Goal: Feedback & Contribution: Contribute content

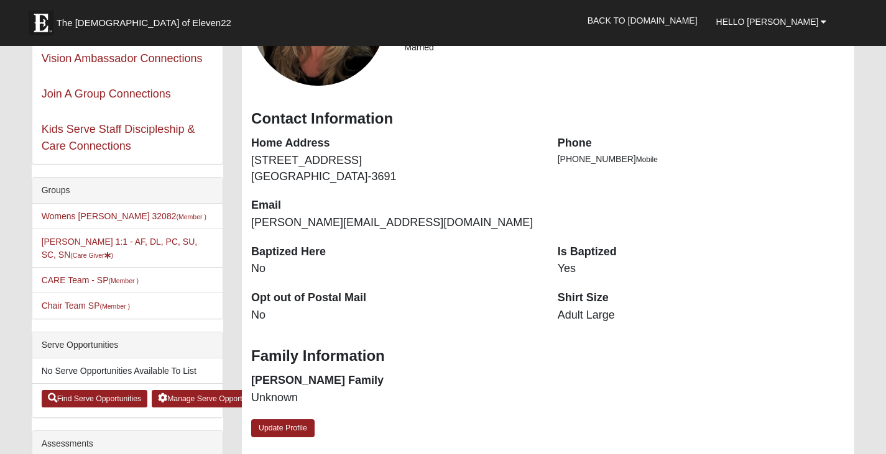
scroll to position [124, 0]
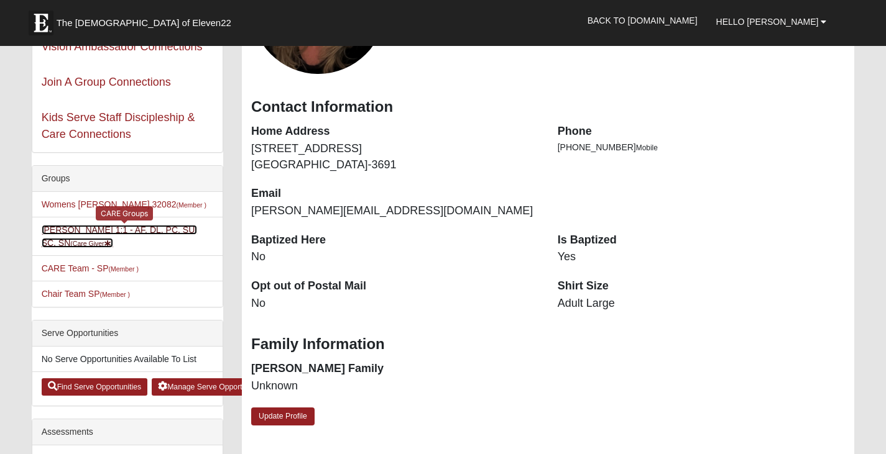
click at [85, 226] on link "[PERSON_NAME] 1:1 - AF, DL, PC, SU, SC, SN (Care Giver )" at bounding box center [120, 236] width 156 height 23
click at [85, 226] on link "Beth Helfrich 1:1 - AF, DL, PC, SU, SC, SN (Care Giver )" at bounding box center [120, 236] width 156 height 23
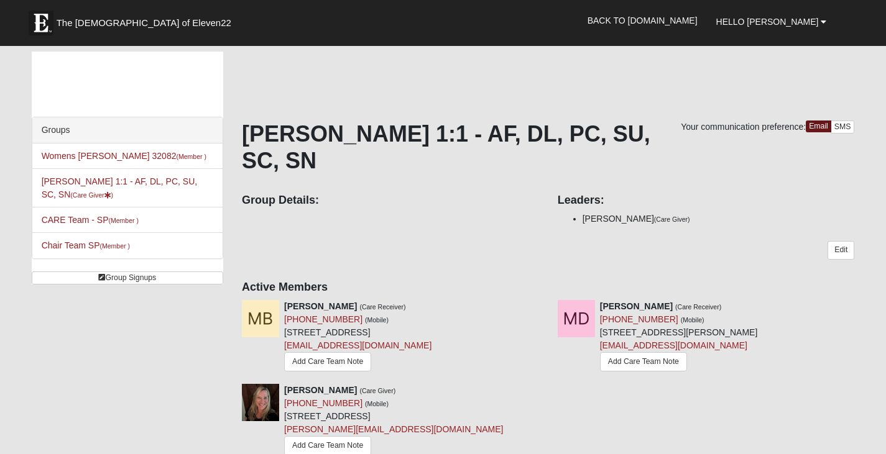
scroll to position [124, 0]
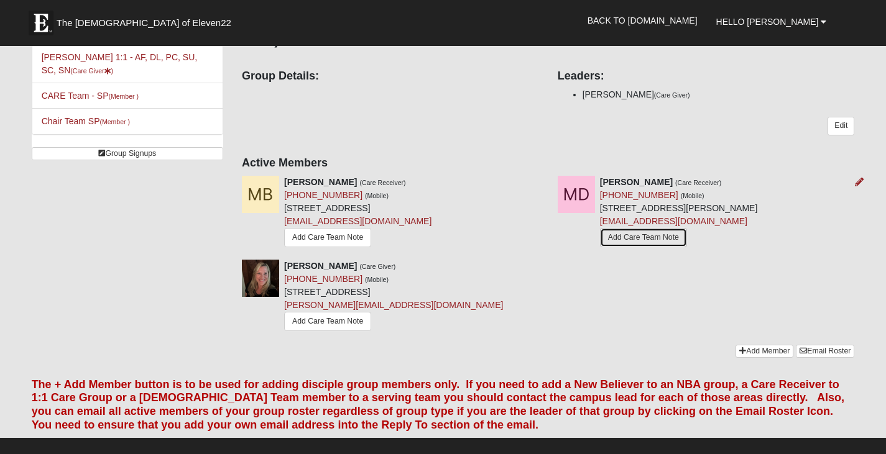
click at [627, 242] on link "Add Care Team Note" at bounding box center [643, 237] width 87 height 19
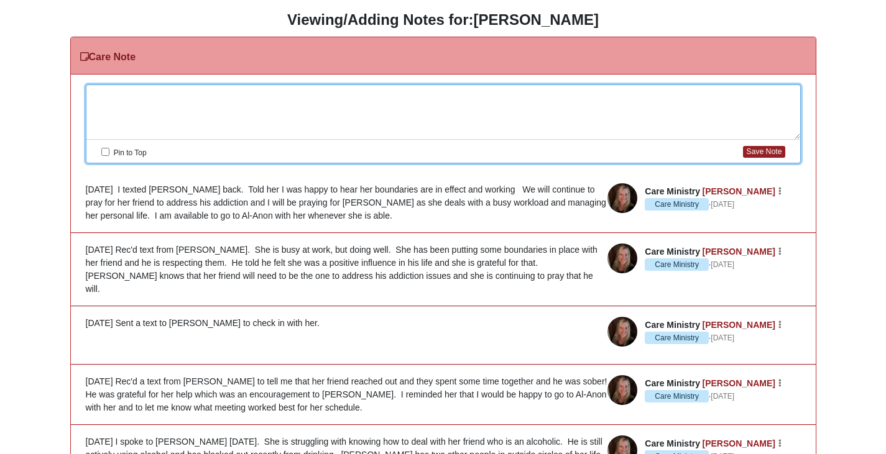
click at [122, 96] on div at bounding box center [443, 112] width 714 height 55
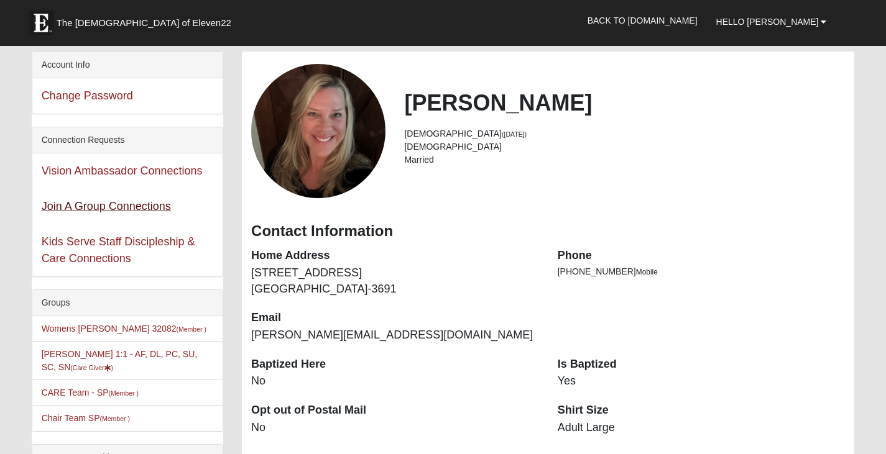
scroll to position [124, 0]
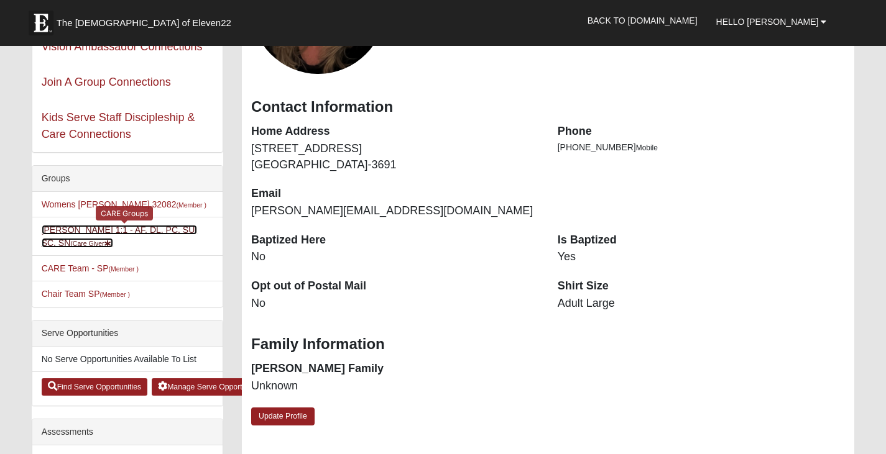
click at [122, 230] on link "Beth Helfrich 1:1 - AF, DL, PC, SU, SC, SN (Care Giver )" at bounding box center [120, 236] width 156 height 23
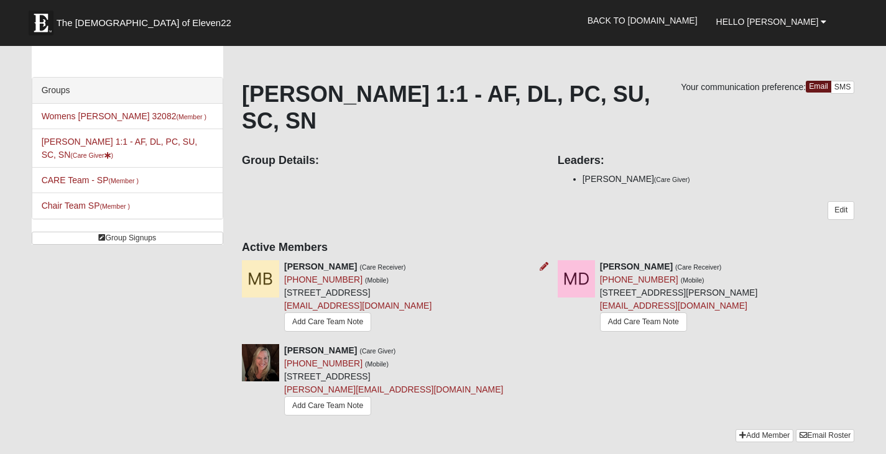
scroll to position [62, 0]
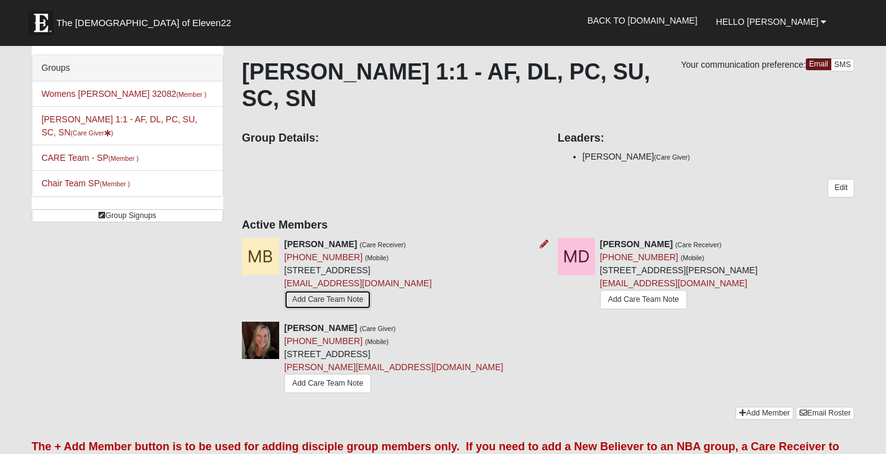
click at [309, 295] on link "Add Care Team Note" at bounding box center [327, 299] width 87 height 19
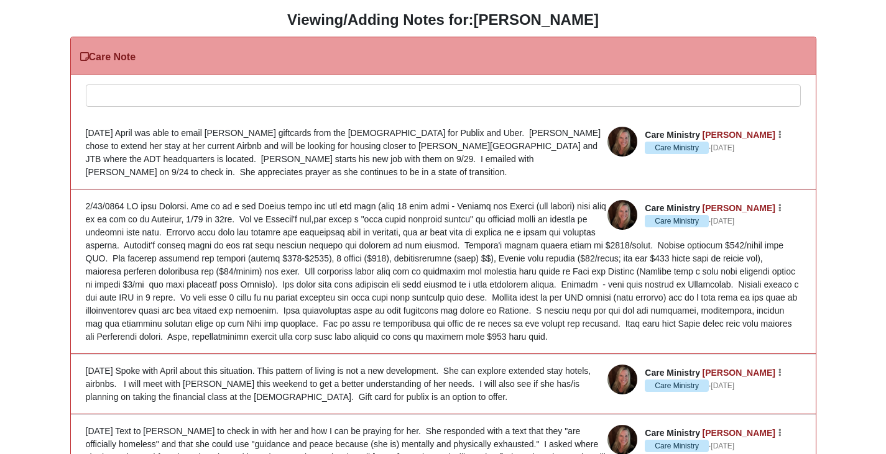
click at [99, 92] on div at bounding box center [443, 112] width 714 height 55
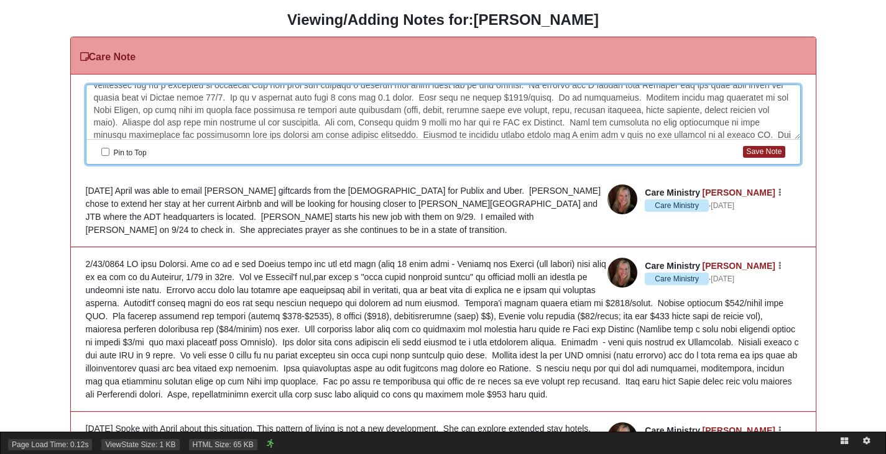
scroll to position [35, 0]
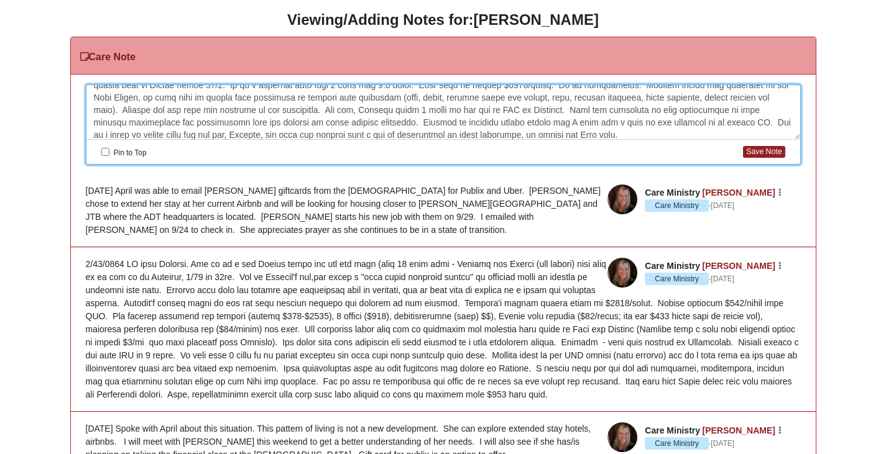
click at [580, 134] on div at bounding box center [443, 112] width 714 height 55
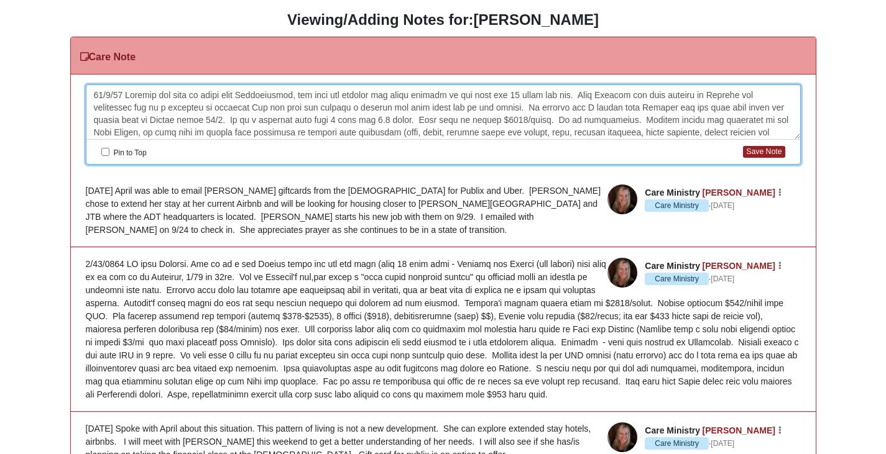
scroll to position [40, 0]
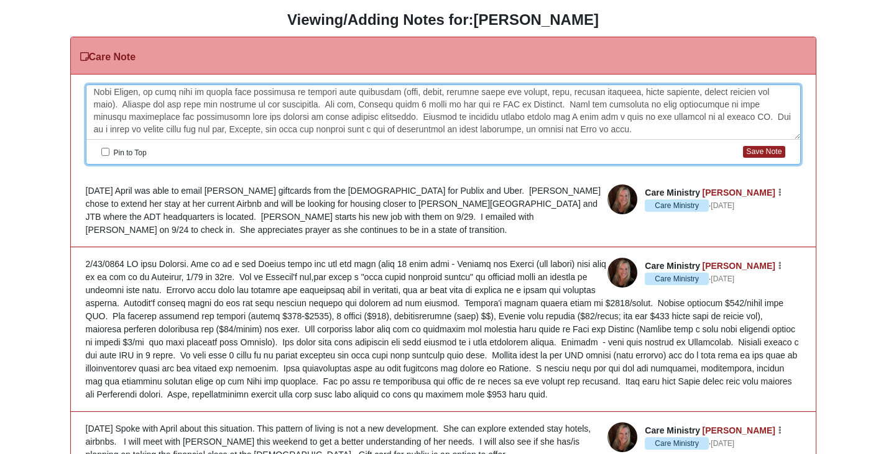
click at [612, 131] on div at bounding box center [443, 112] width 714 height 55
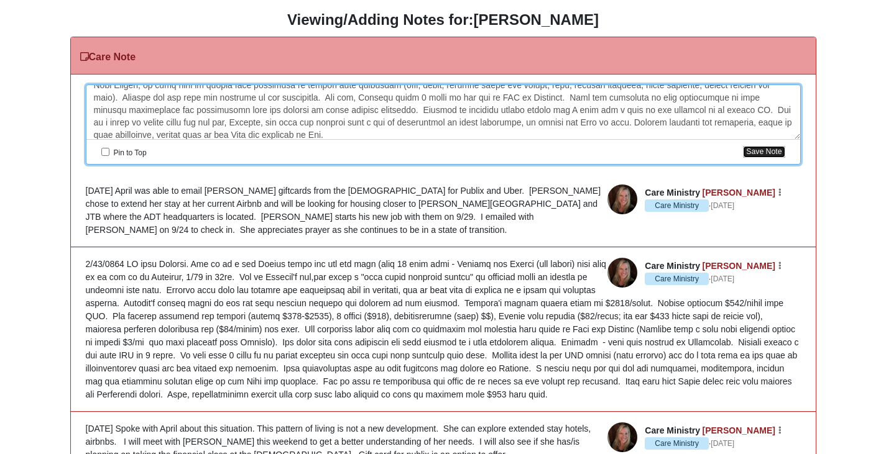
click at [776, 152] on button "Save Note" at bounding box center [764, 152] width 42 height 12
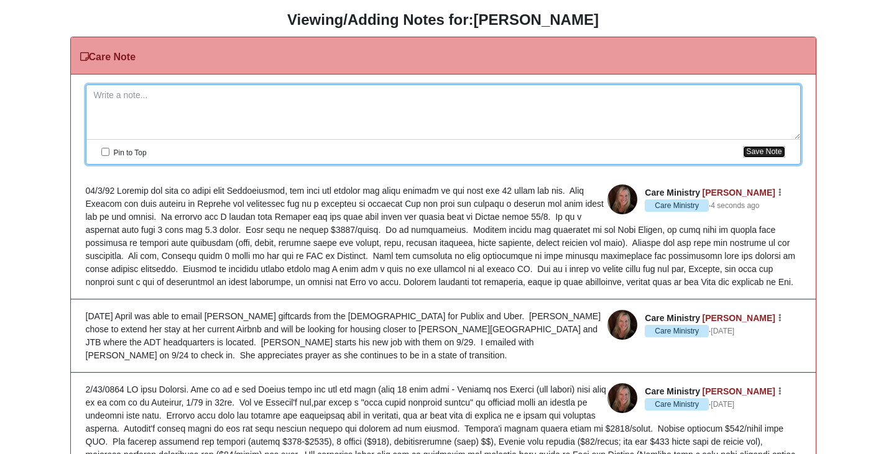
scroll to position [0, 0]
